Goal: Task Accomplishment & Management: Use online tool/utility

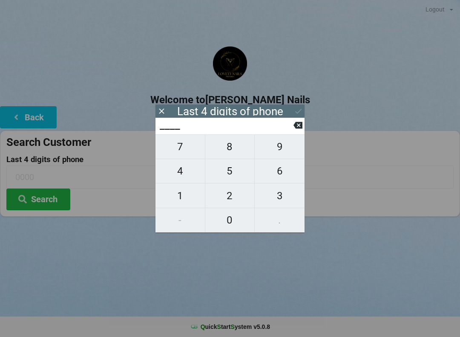
click at [282, 167] on span "6" at bounding box center [280, 171] width 50 height 18
type input "6___"
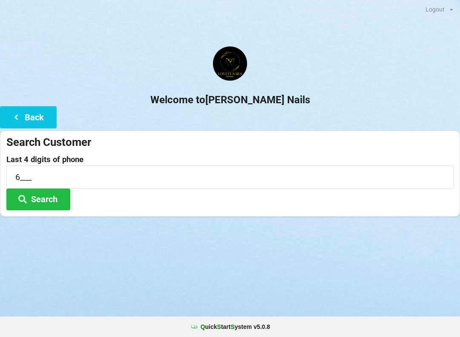
click at [225, 233] on div at bounding box center [230, 227] width 460 height 21
click at [12, 107] on button "Back" at bounding box center [28, 117] width 57 height 22
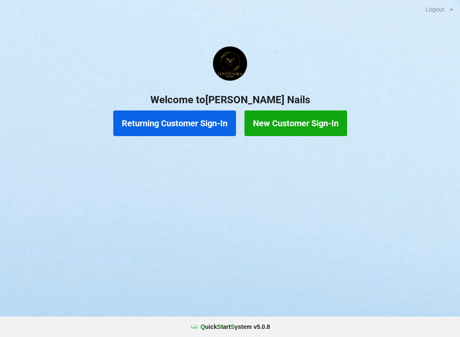
click at [168, 117] on button "Returning Customer Sign-In" at bounding box center [174, 123] width 123 height 26
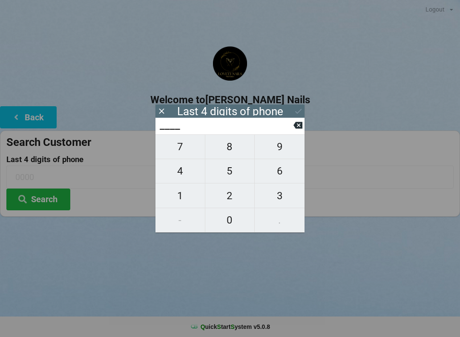
click at [289, 152] on span "9" at bounding box center [280, 147] width 50 height 18
type input "9___"
click at [301, 126] on icon at bounding box center [298, 125] width 9 height 7
click at [279, 175] on span "6" at bounding box center [280, 171] width 50 height 18
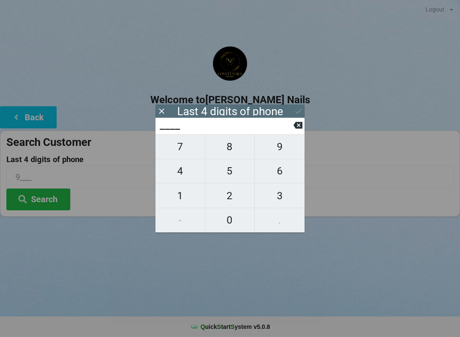
type input "6___"
click at [234, 219] on span "0" at bounding box center [230, 220] width 49 height 18
type input "60__"
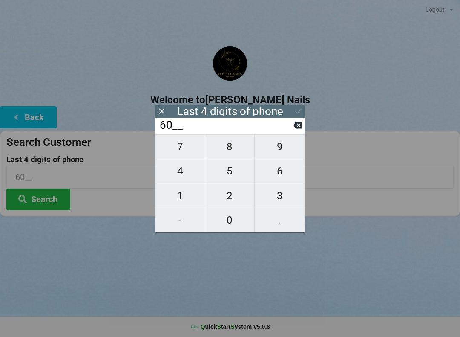
click at [179, 145] on span "7" at bounding box center [180, 147] width 49 height 18
type input "607_"
click at [276, 145] on span "9" at bounding box center [280, 147] width 50 height 18
type input "6079"
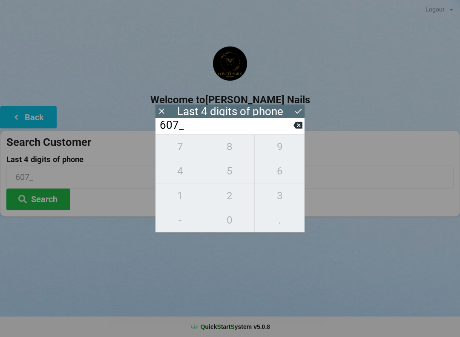
type input "6079"
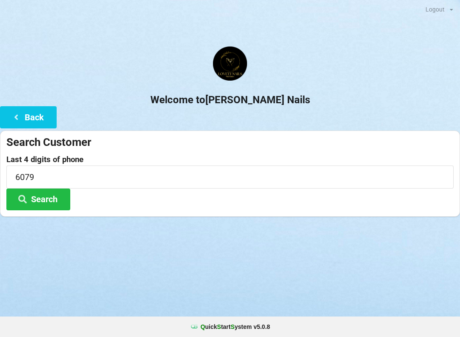
click at [298, 102] on h2 "Welcome to [PERSON_NAME] Nails" at bounding box center [230, 99] width 460 height 13
click at [38, 194] on button "Search" at bounding box center [38, 199] width 64 height 22
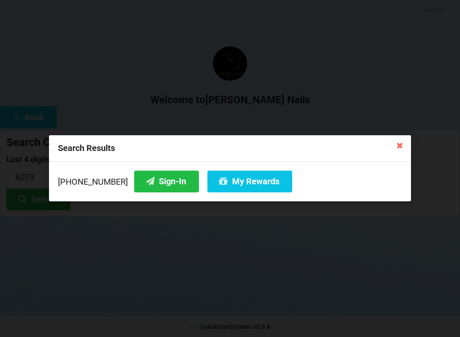
click at [217, 185] on button "My Rewards" at bounding box center [250, 182] width 85 height 22
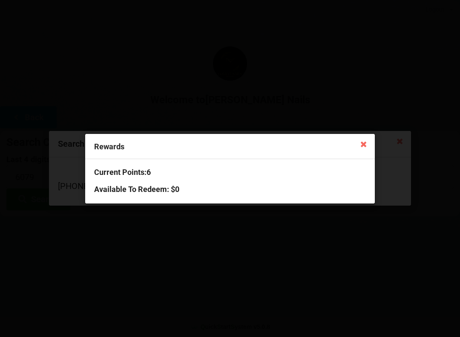
click at [364, 144] on icon at bounding box center [364, 144] width 14 height 14
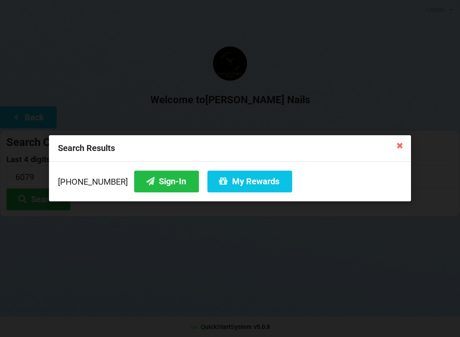
click at [145, 183] on icon at bounding box center [150, 180] width 10 height 7
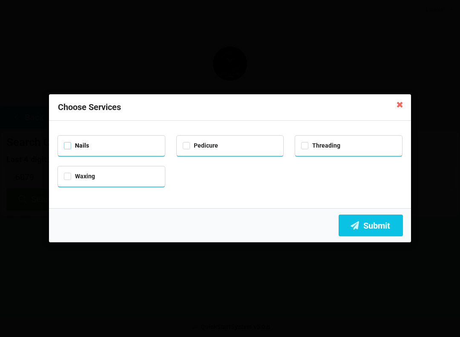
click at [81, 142] on label "Nails" at bounding box center [76, 145] width 25 height 7
checkbox input "true"
click at [194, 142] on label "Pedicure" at bounding box center [200, 145] width 35 height 7
checkbox input "true"
click at [80, 174] on label "Waxing" at bounding box center [79, 176] width 31 height 7
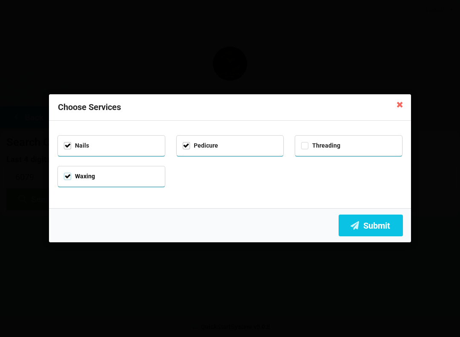
checkbox input "true"
click at [356, 225] on icon at bounding box center [355, 224] width 10 height 7
